Goal: Task Accomplishment & Management: Use online tool/utility

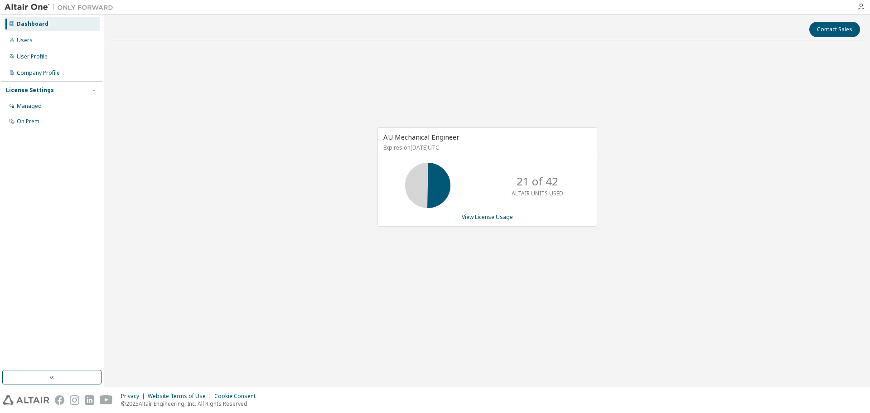
click at [325, 75] on div "AU Mechanical Engineer Expires on July 10, 2026 UTC 21 of 42 ALTAIR UNITS USED …" at bounding box center [487, 182] width 757 height 268
click at [439, 189] on icon at bounding box center [428, 185] width 23 height 23
click at [492, 219] on link "View License Usage" at bounding box center [487, 217] width 51 height 8
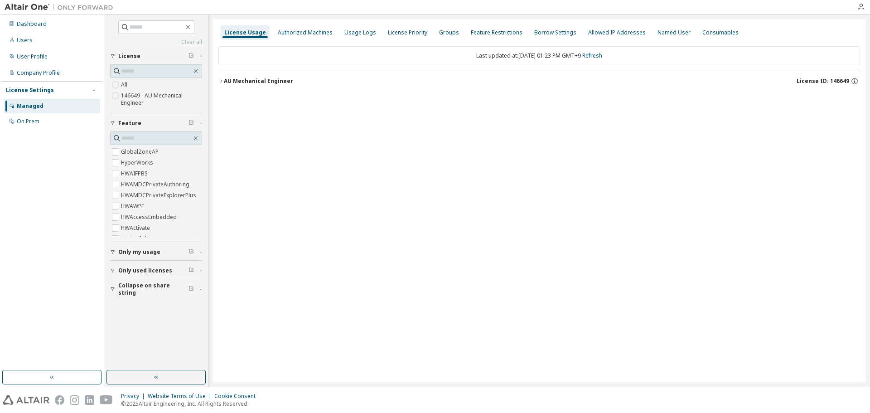
click at [413, 208] on div "License Usage Authorized Machines Usage Logs License Priority Groups Feature Re…" at bounding box center [539, 200] width 653 height 363
click at [621, 200] on div "License Usage Authorized Machines Usage Logs License Priority Groups Feature Re…" at bounding box center [539, 200] width 653 height 363
click at [858, 5] on icon "button" at bounding box center [861, 6] width 7 height 7
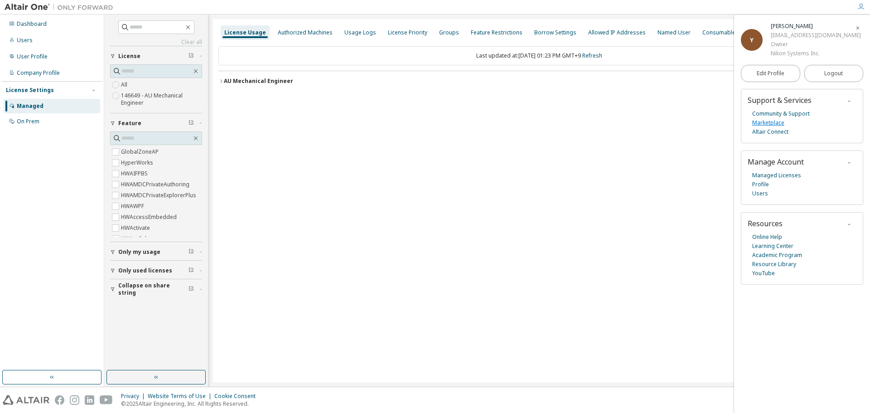
click at [777, 124] on link "Marketplace" at bounding box center [768, 122] width 32 height 9
